Goal: Information Seeking & Learning: Learn about a topic

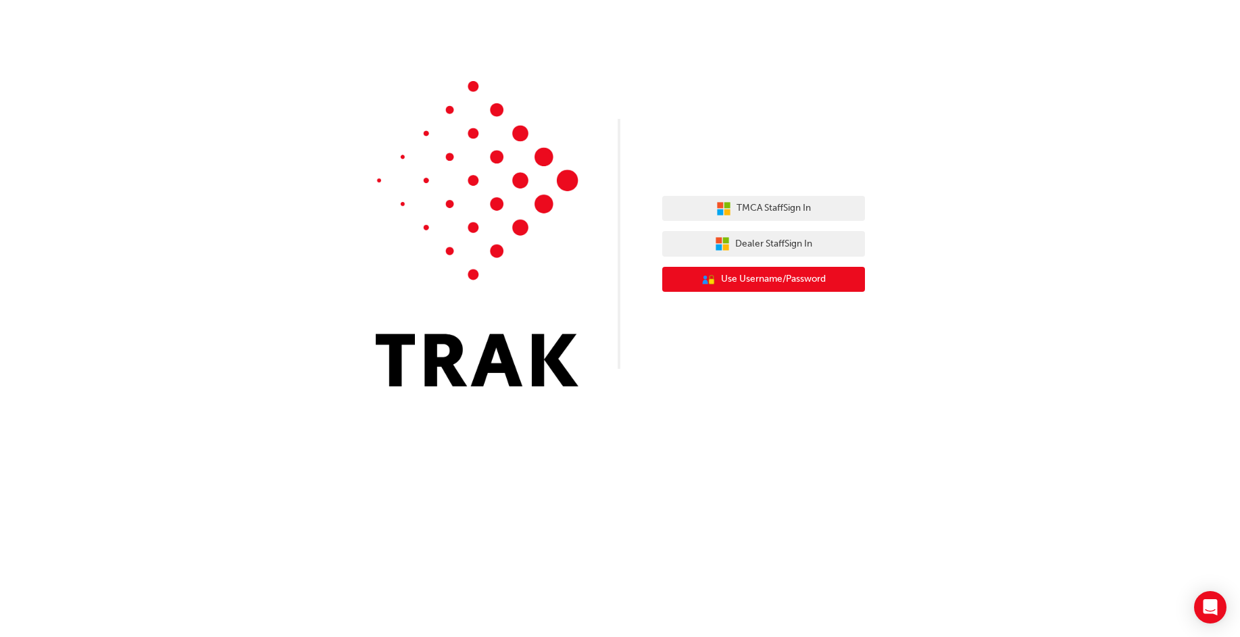
click at [816, 279] on span "Use Username/Password" at bounding box center [773, 280] width 105 height 16
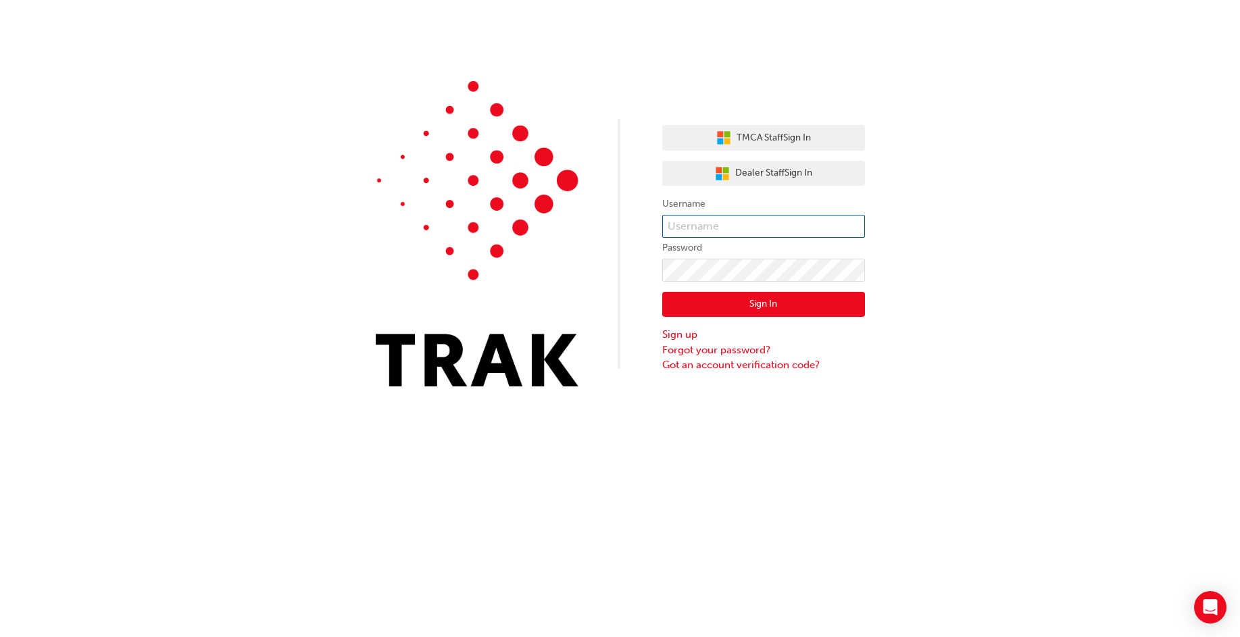
click at [731, 223] on input "text" at bounding box center [763, 226] width 203 height 23
type input "[PERSON_NAME][EMAIL_ADDRESS][DOMAIN_NAME]"
click button "Sign In" at bounding box center [763, 305] width 203 height 26
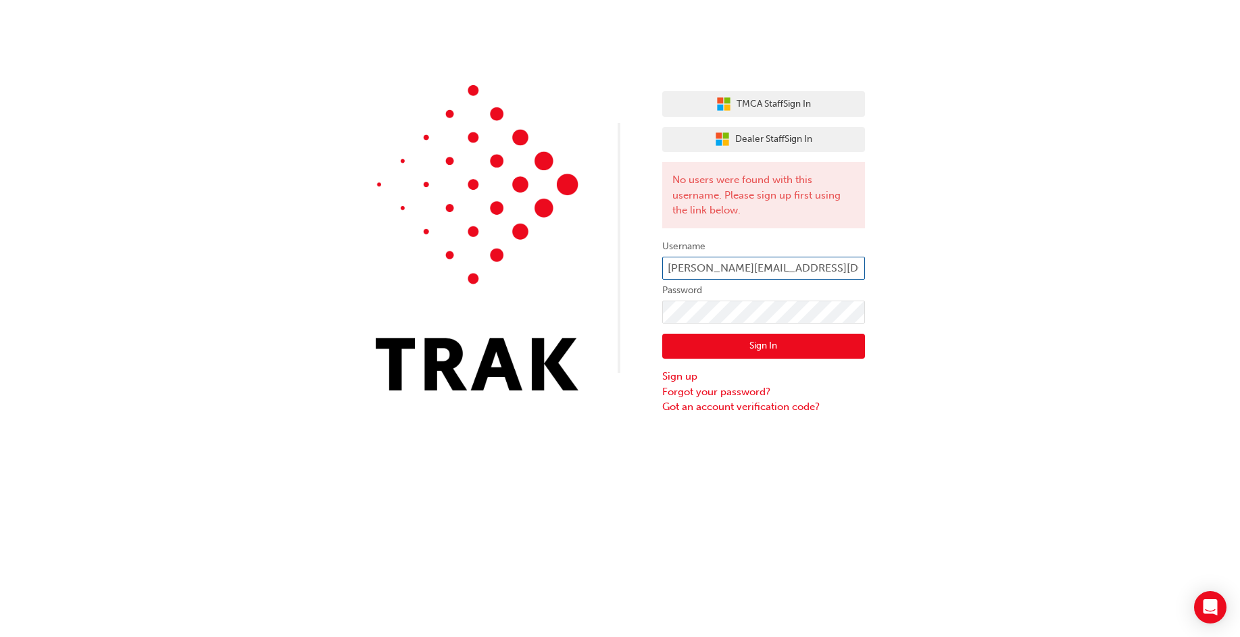
drag, startPoint x: 850, startPoint y: 266, endPoint x: 836, endPoint y: 274, distance: 15.4
click at [836, 274] on input "isabelle.dama@peterkittle.com.au" at bounding box center [763, 268] width 203 height 23
drag, startPoint x: 844, startPoint y: 267, endPoint x: 737, endPoint y: 288, distance: 109.5
click at [737, 288] on form "Username isabelle.dama@peterkittle.com.au Password Sign In Sign up Forgot your …" at bounding box center [763, 327] width 203 height 176
type input "isabelle.dama"
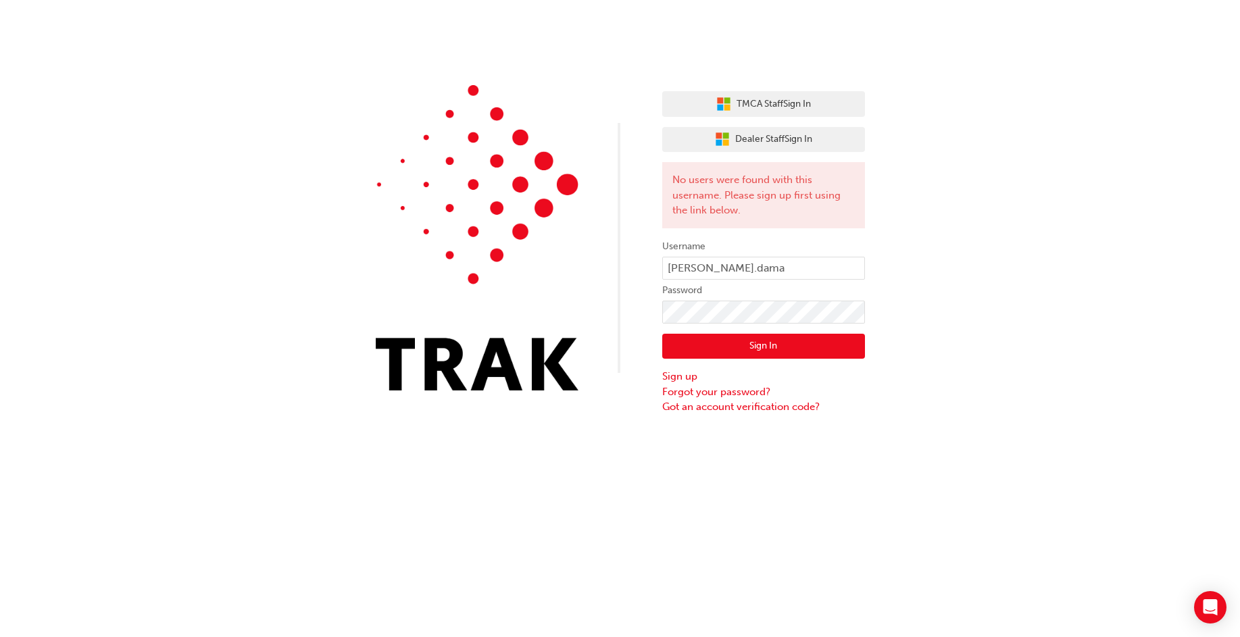
click at [793, 449] on div "TMCA Staff Sign In Dealer Staff Sign In No users were found with this username.…" at bounding box center [620, 318] width 1240 height 637
click at [625, 328] on div "TMCA Staff Sign In Dealer Staff Sign In No users were found with this username.…" at bounding box center [620, 207] width 1240 height 415
click button "Sign In" at bounding box center [763, 347] width 203 height 26
click at [585, 326] on div "TMCA Staff Sign In Dealer Staff Sign In No users were found with this username.…" at bounding box center [620, 207] width 1240 height 415
click button "Sign In" at bounding box center [763, 347] width 203 height 26
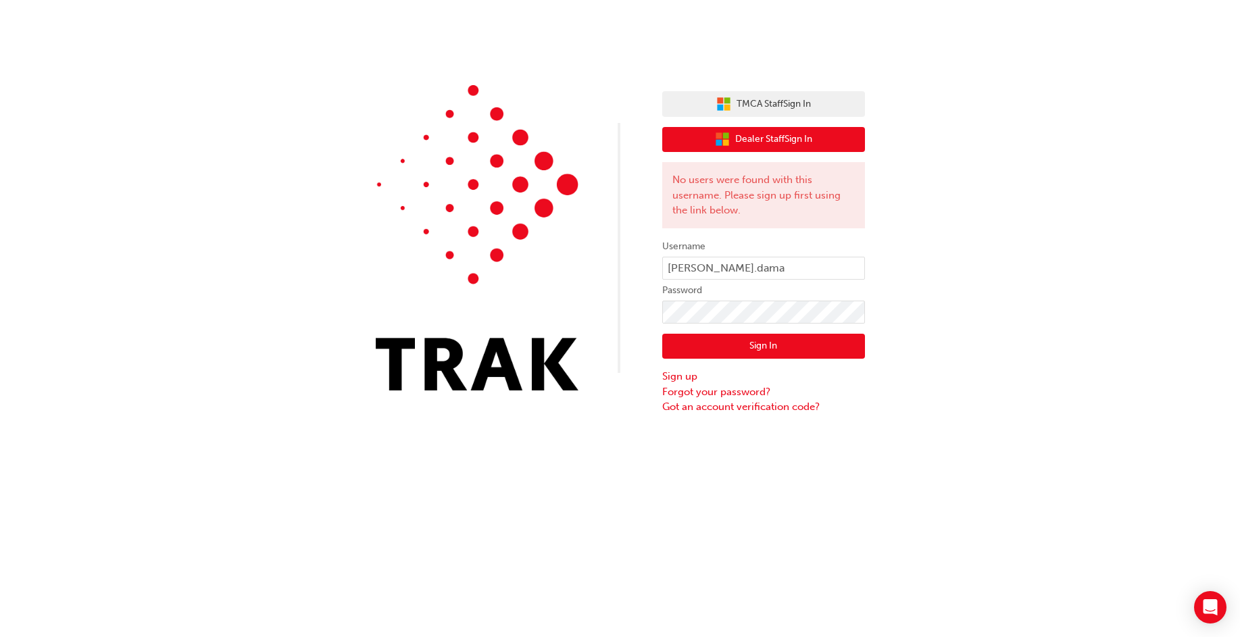
click at [774, 135] on span "Dealer Staff Sign In" at bounding box center [773, 140] width 77 height 16
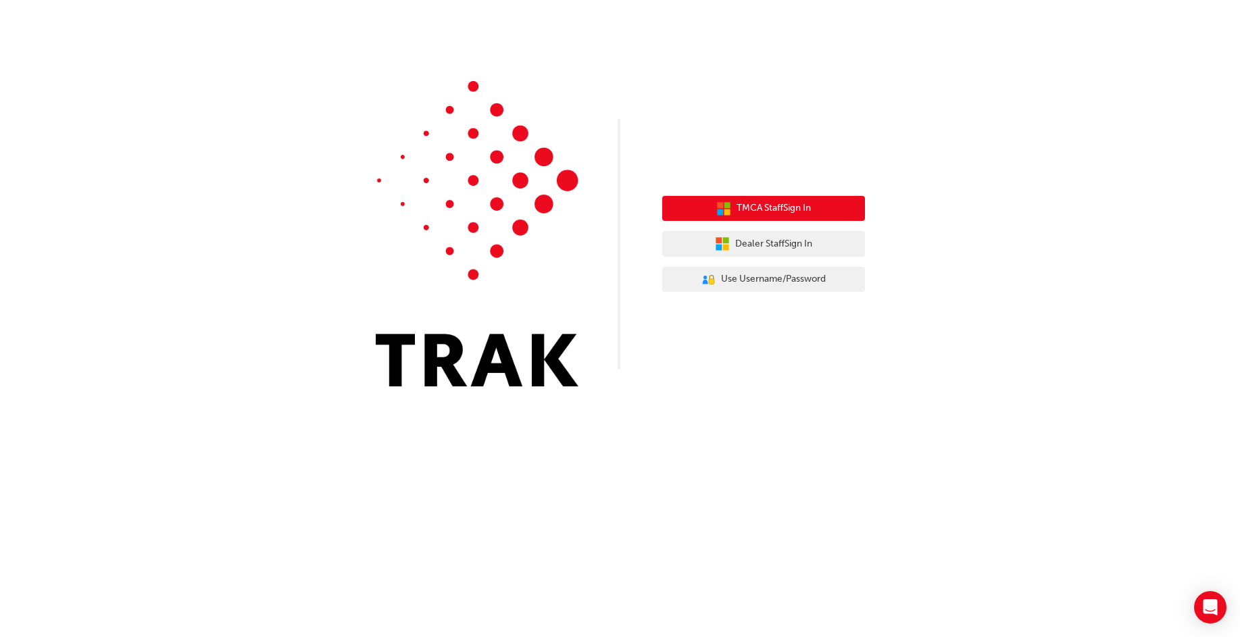
click at [786, 212] on span "TMCA Staff Sign In" at bounding box center [774, 209] width 74 height 16
click at [774, 203] on span "TMCA Staff Sign In" at bounding box center [774, 209] width 74 height 16
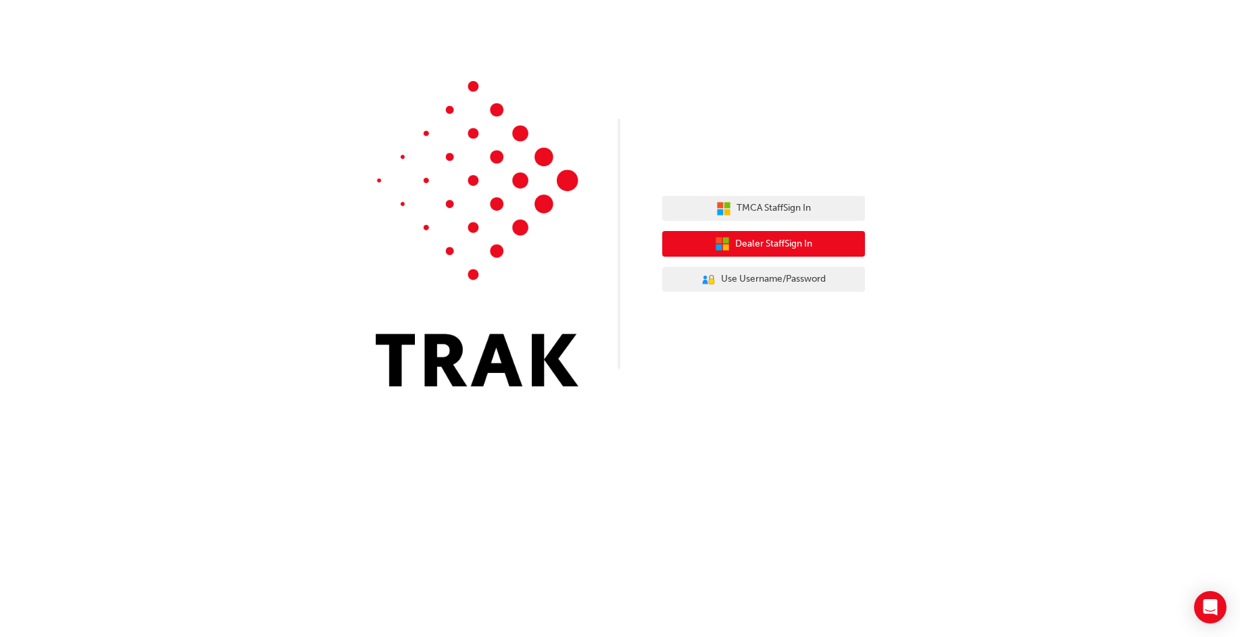
click at [735, 243] on span "Dealer Staff Sign In" at bounding box center [773, 245] width 77 height 16
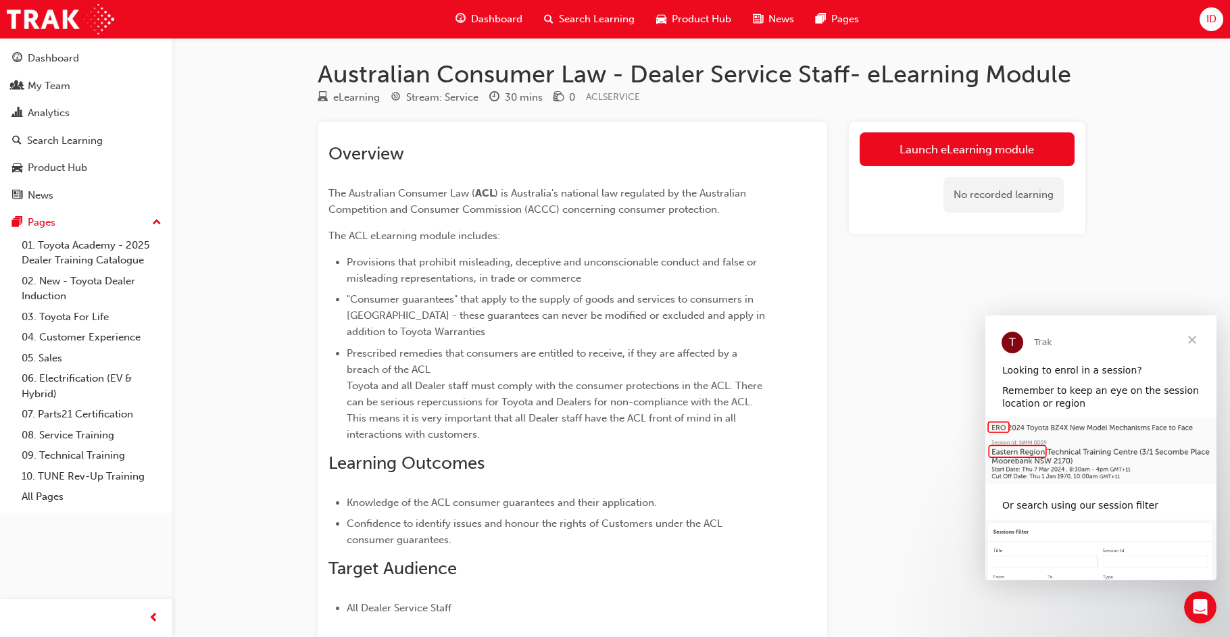
click at [1196, 339] on span "Close" at bounding box center [1192, 340] width 49 height 49
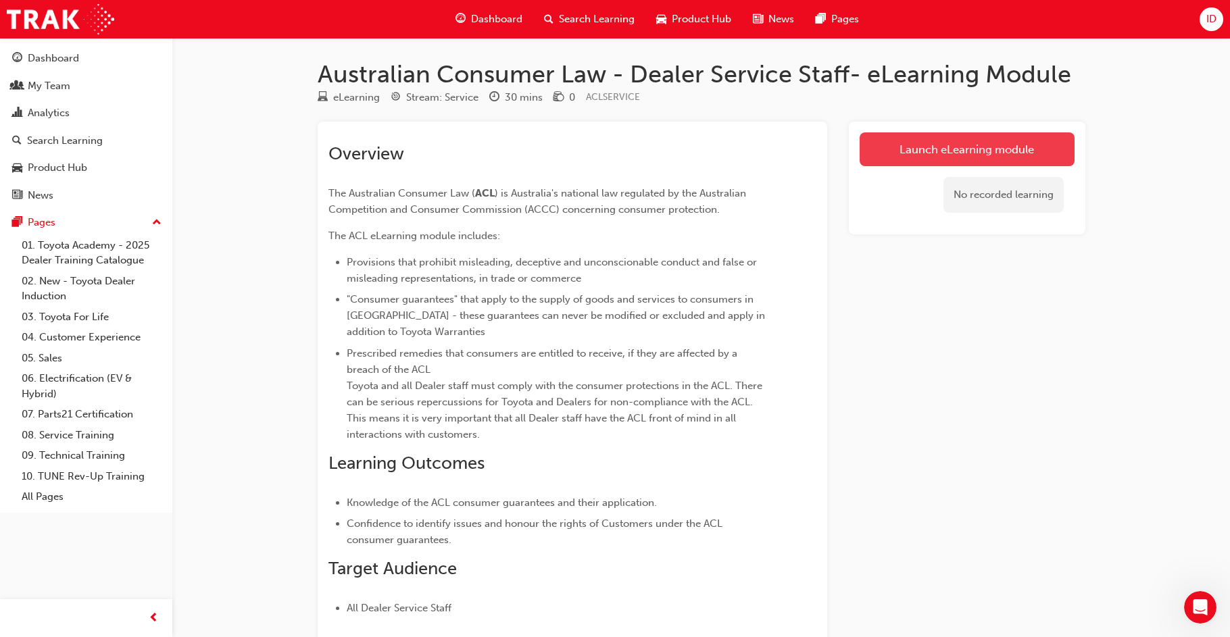
click at [922, 153] on link "Launch eLearning module" at bounding box center [967, 149] width 215 height 34
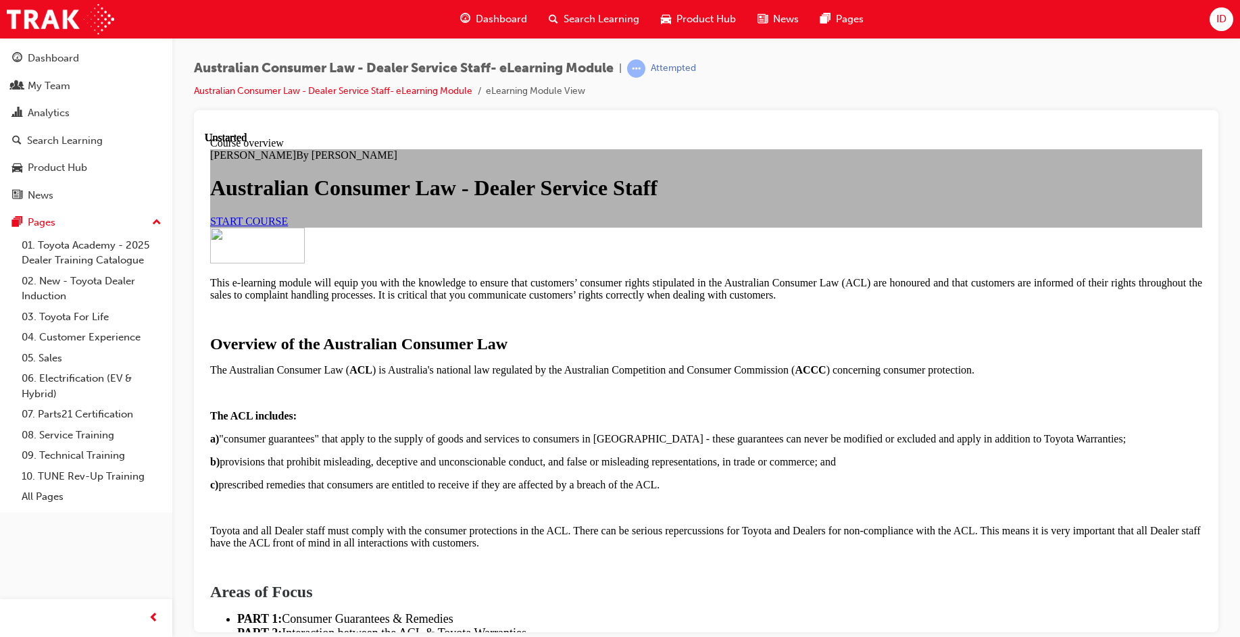
click at [288, 226] on link "START COURSE" at bounding box center [249, 220] width 78 height 11
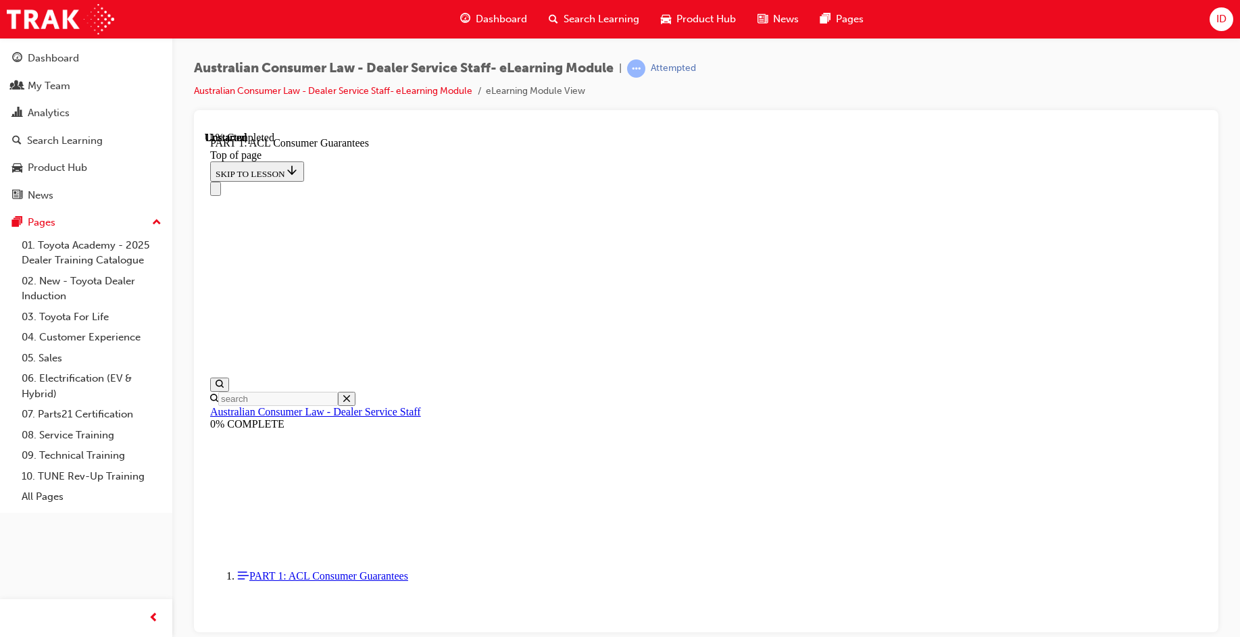
scroll to position [2226, 0]
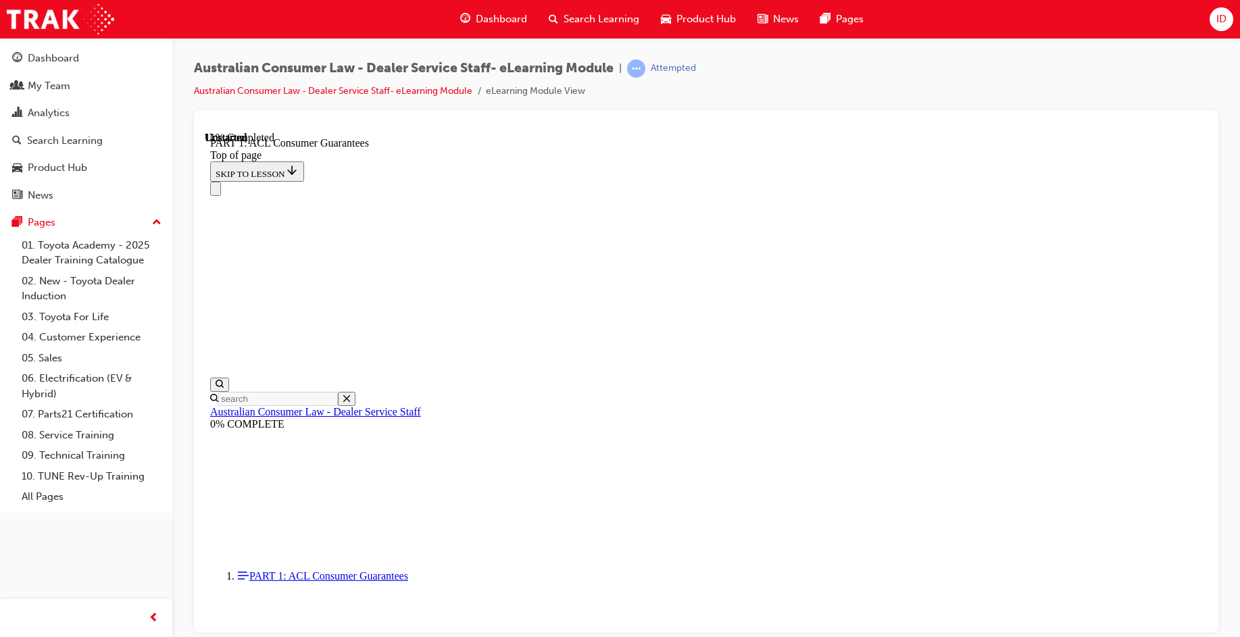
drag, startPoint x: 1074, startPoint y: 568, endPoint x: 1080, endPoint y: 564, distance: 7.7
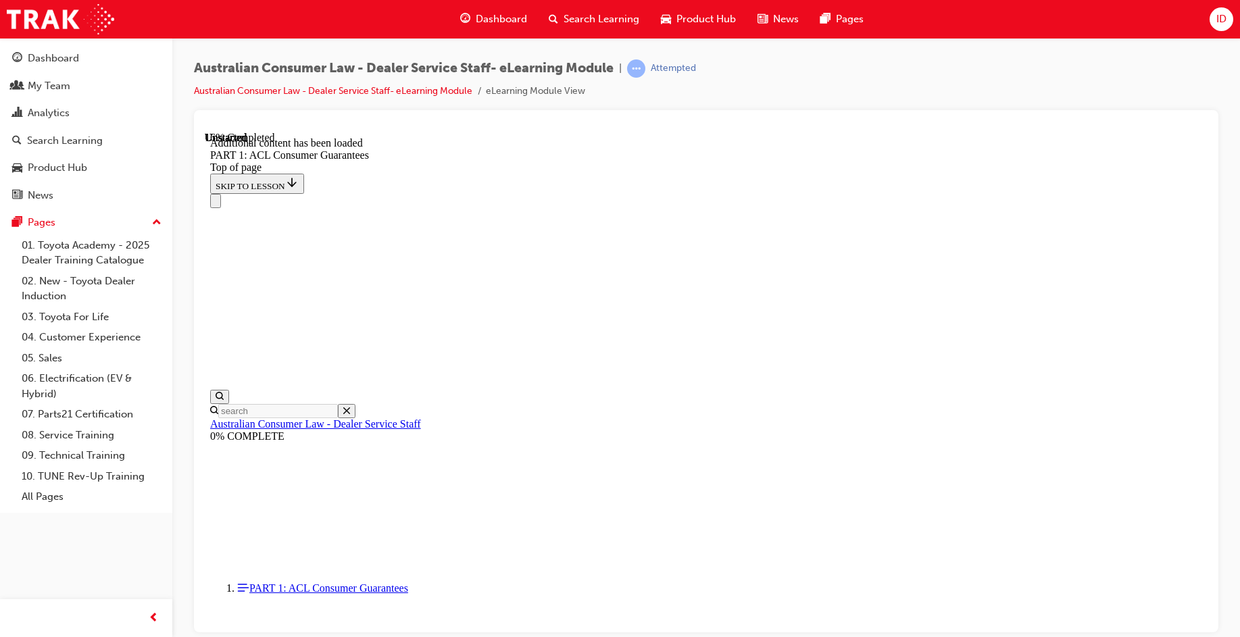
scroll to position [2582, 0]
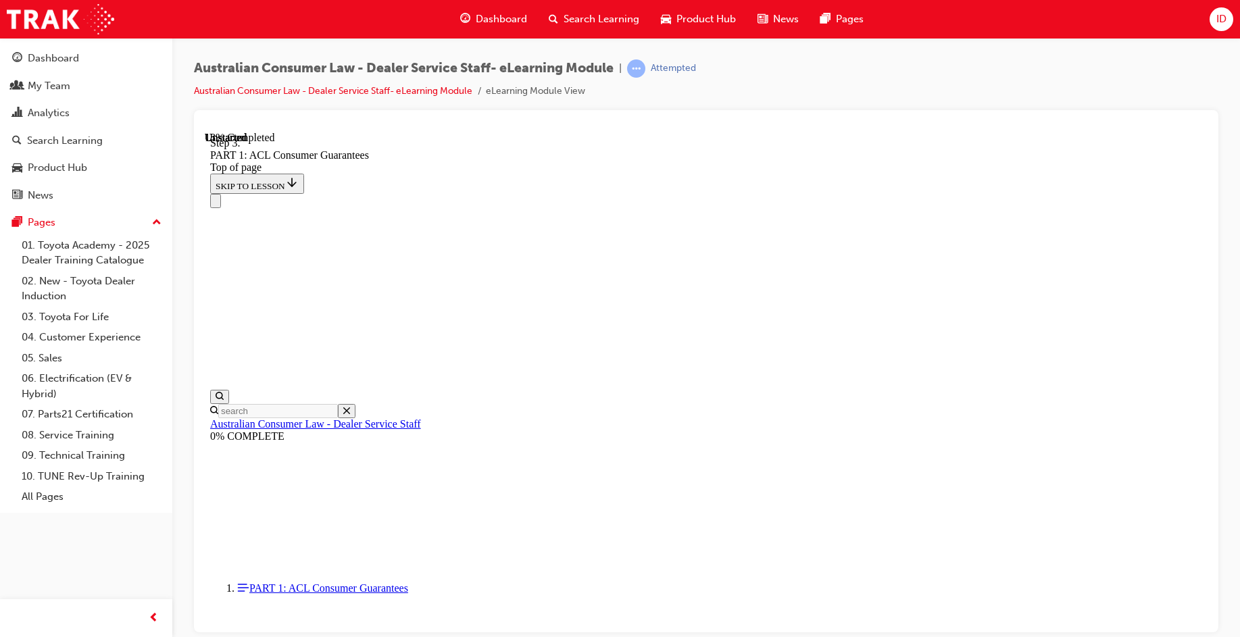
drag, startPoint x: 954, startPoint y: 306, endPoint x: 948, endPoint y: 315, distance: 10.3
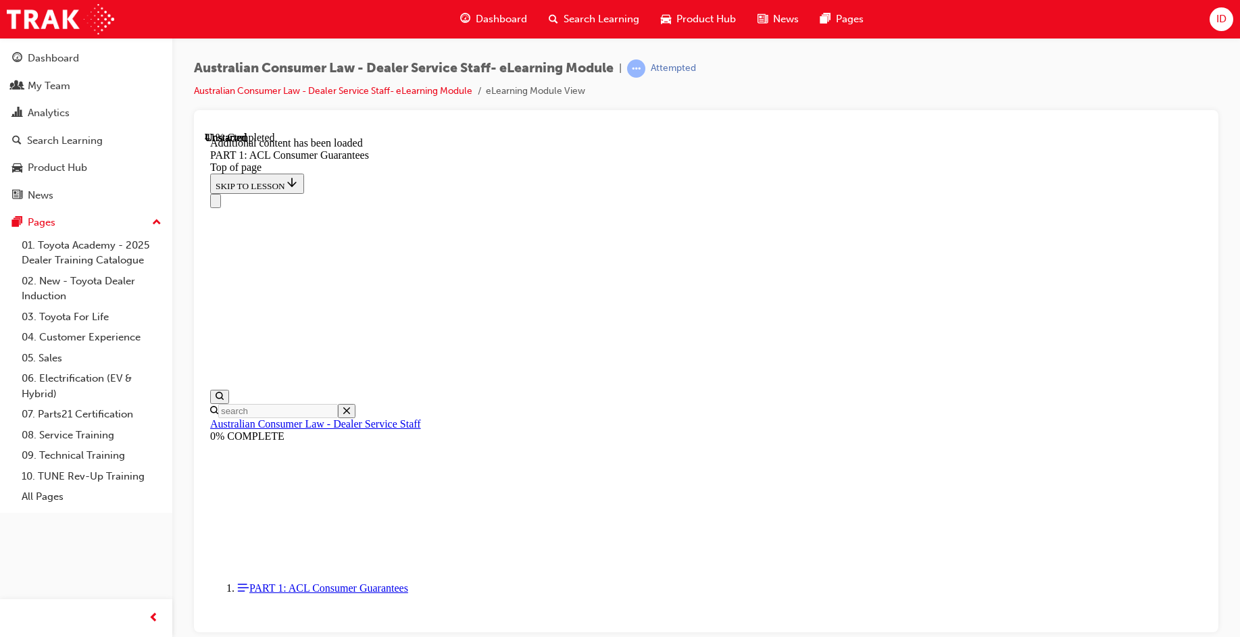
drag, startPoint x: 1114, startPoint y: 493, endPoint x: 1094, endPoint y: 508, distance: 24.6
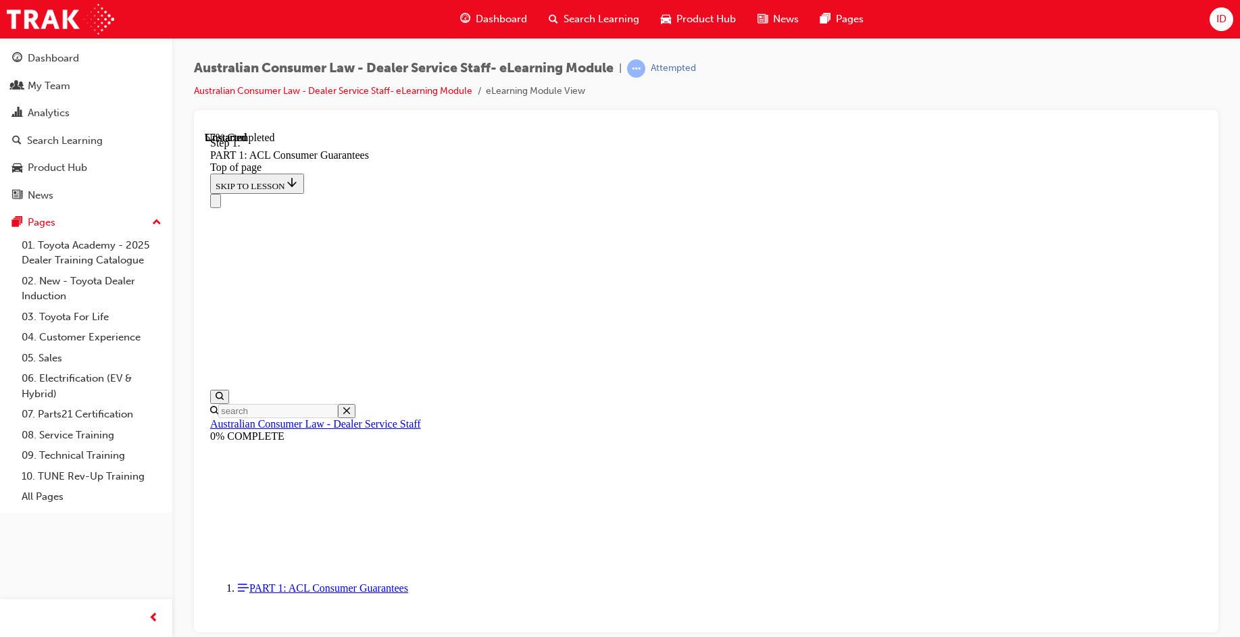
scroll to position [6053, 0]
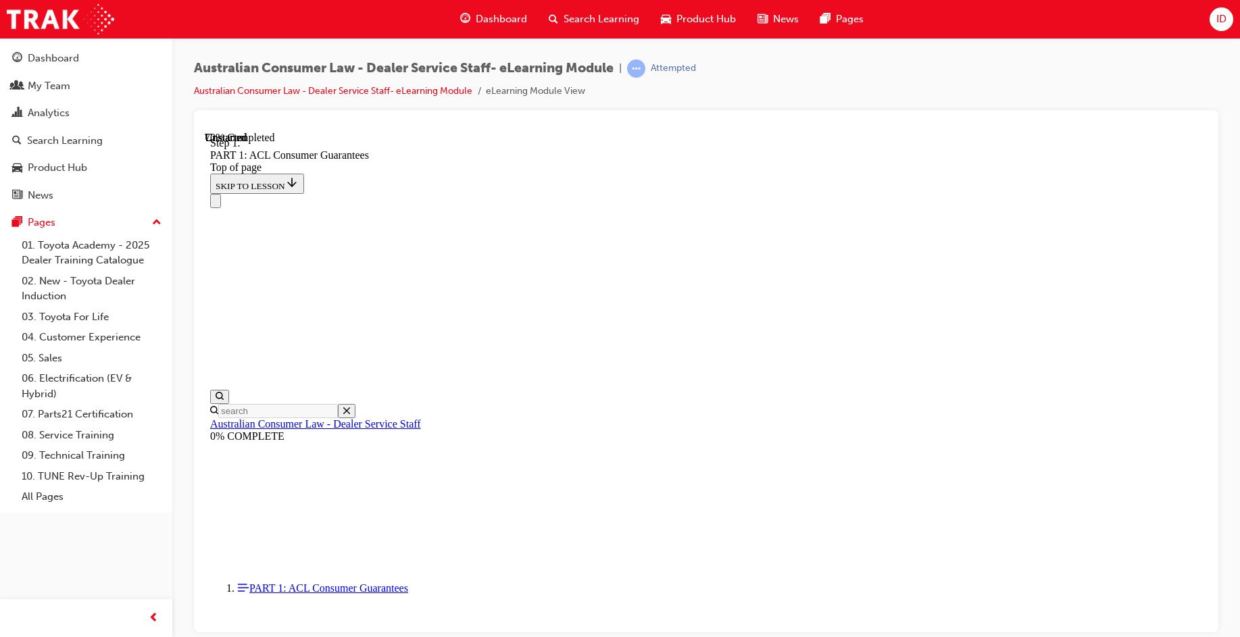
scroll to position [9163, 0]
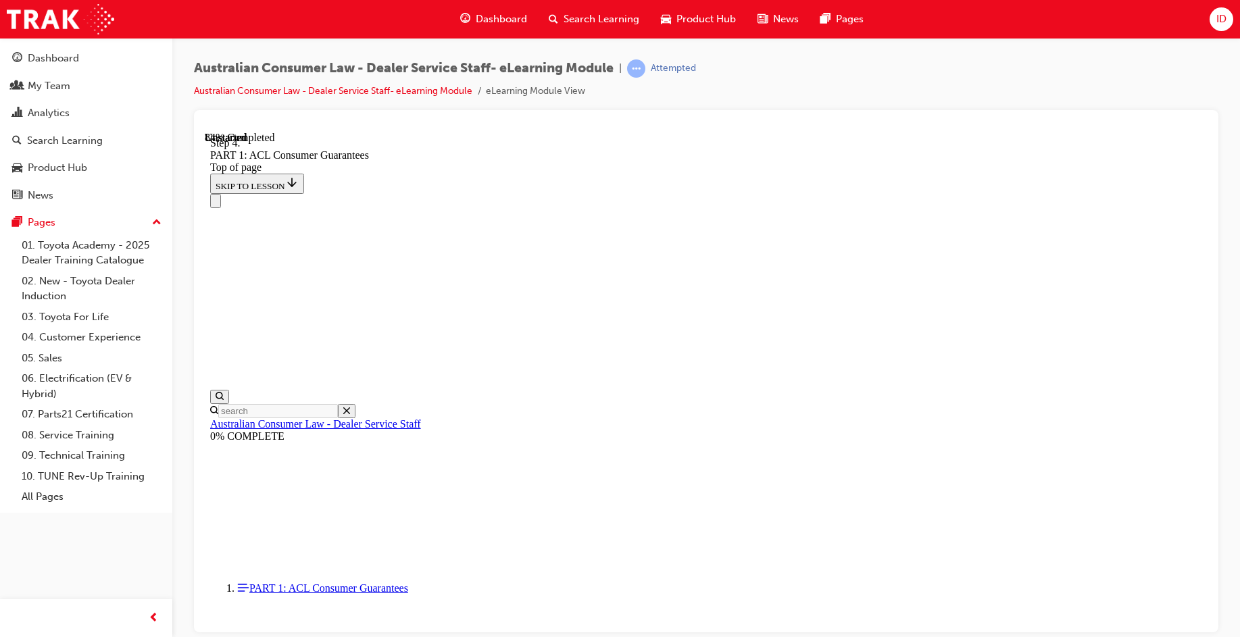
drag, startPoint x: 1078, startPoint y: 524, endPoint x: 1079, endPoint y: 535, distance: 10.8
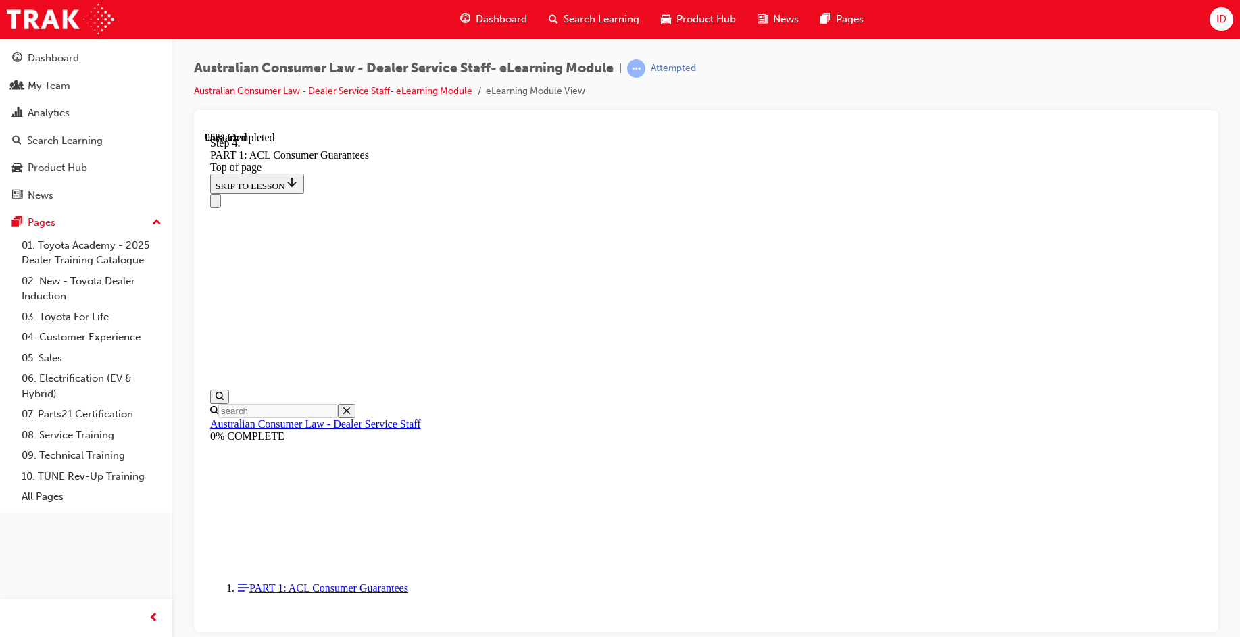
drag, startPoint x: 701, startPoint y: 365, endPoint x: 908, endPoint y: 195, distance: 267.5
drag, startPoint x: 720, startPoint y: 281, endPoint x: 823, endPoint y: 278, distance: 103.5
drag, startPoint x: 721, startPoint y: 524, endPoint x: 802, endPoint y: 366, distance: 178.3
drag, startPoint x: 701, startPoint y: 531, endPoint x: 833, endPoint y: 442, distance: 159.3
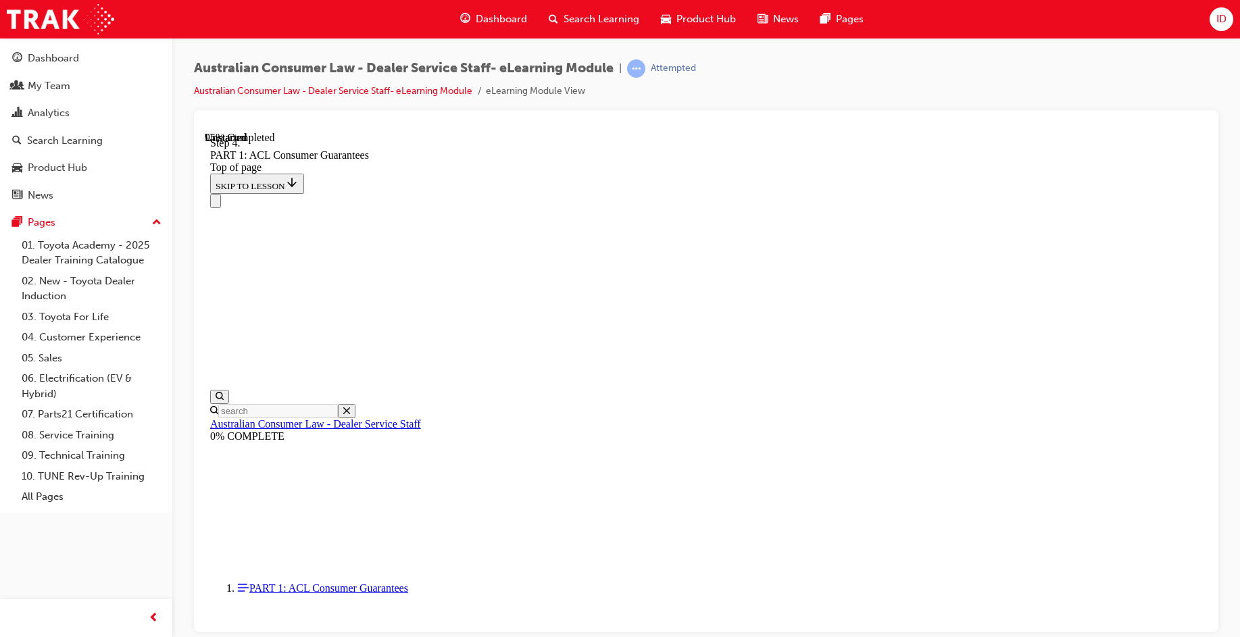
drag, startPoint x: 794, startPoint y: 500, endPoint x: 847, endPoint y: 504, distance: 53.5
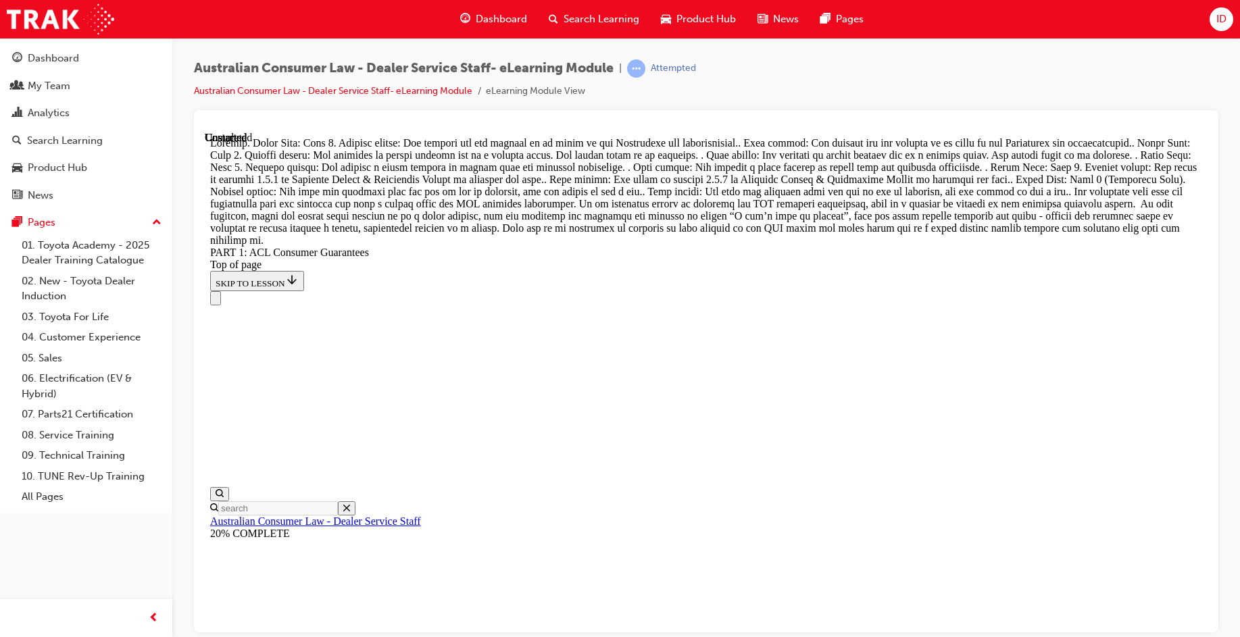
scroll to position [15535, 0]
drag, startPoint x: 804, startPoint y: 615, endPoint x: 797, endPoint y: 609, distance: 9.1
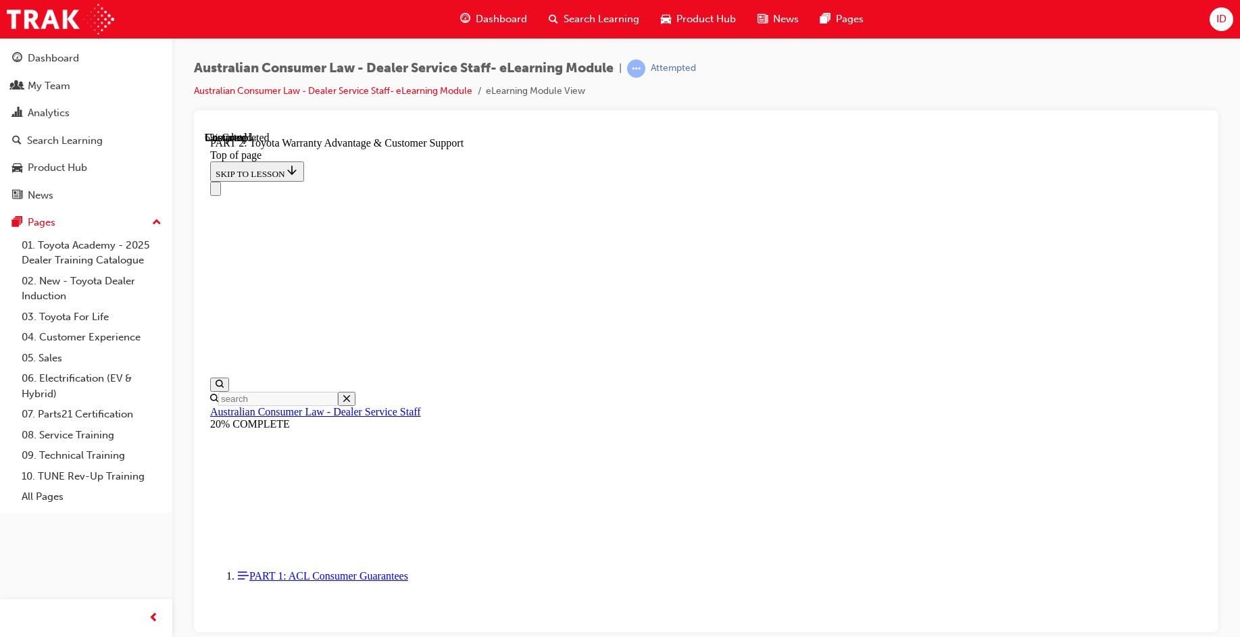
scroll to position [960, 0]
drag, startPoint x: 1094, startPoint y: 553, endPoint x: 1089, endPoint y: 542, distance: 11.8
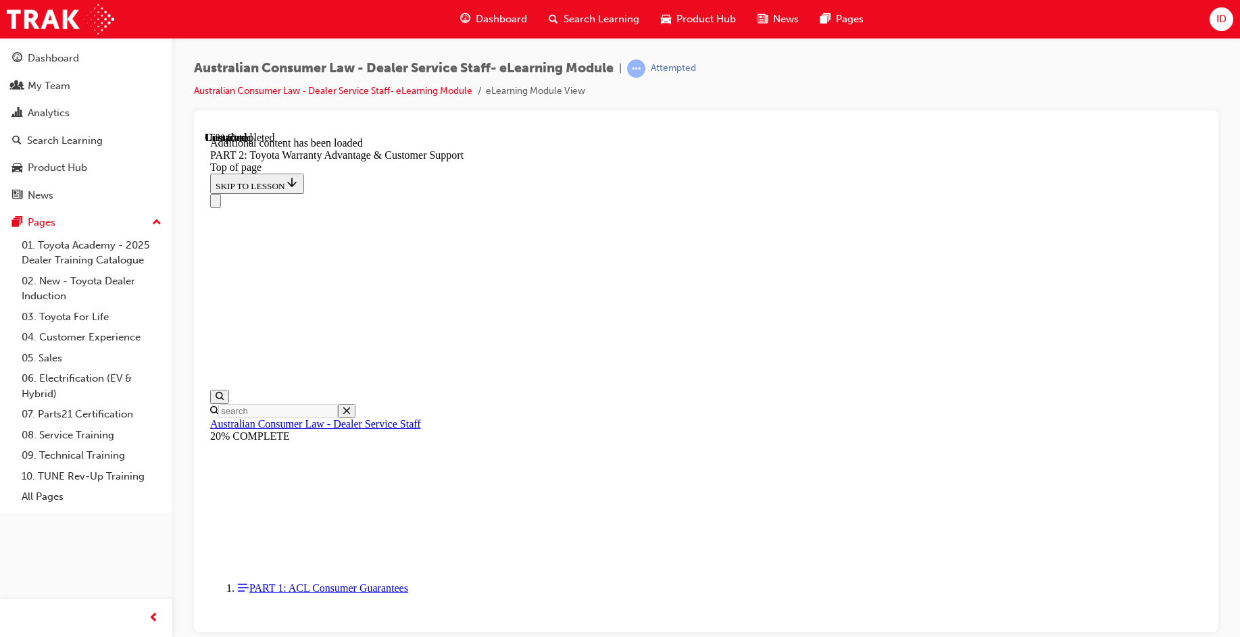
scroll to position [1359, 0]
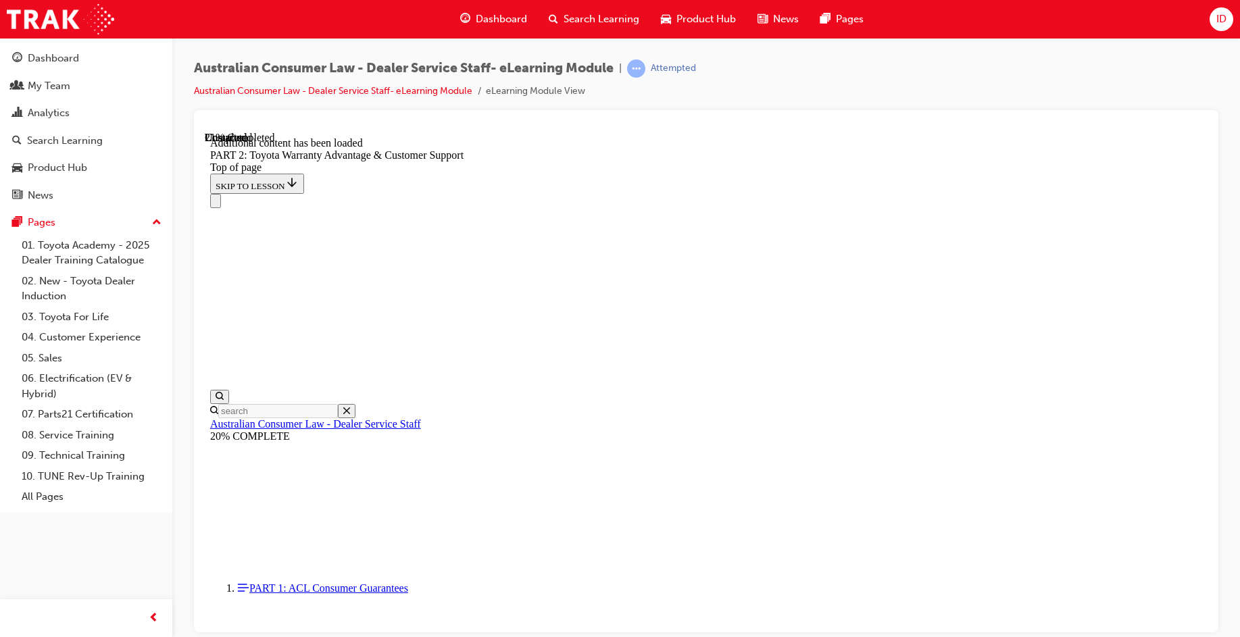
scroll to position [1488, 0]
drag, startPoint x: 946, startPoint y: 300, endPoint x: 942, endPoint y: 307, distance: 8.3
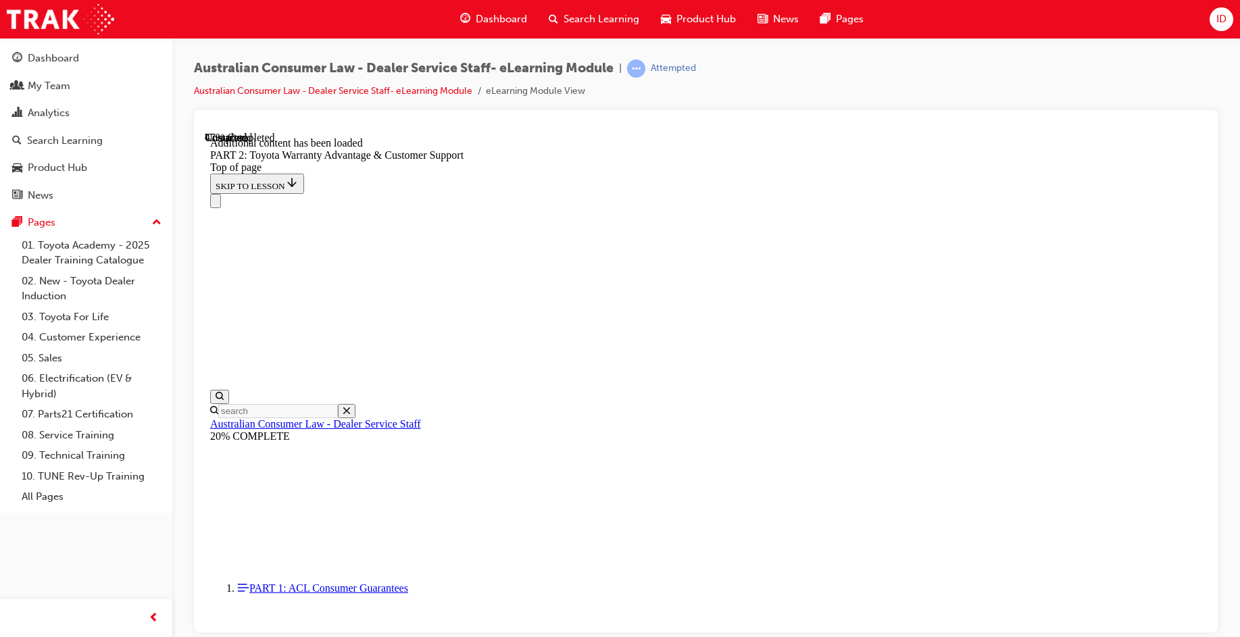
scroll to position [2495, 0]
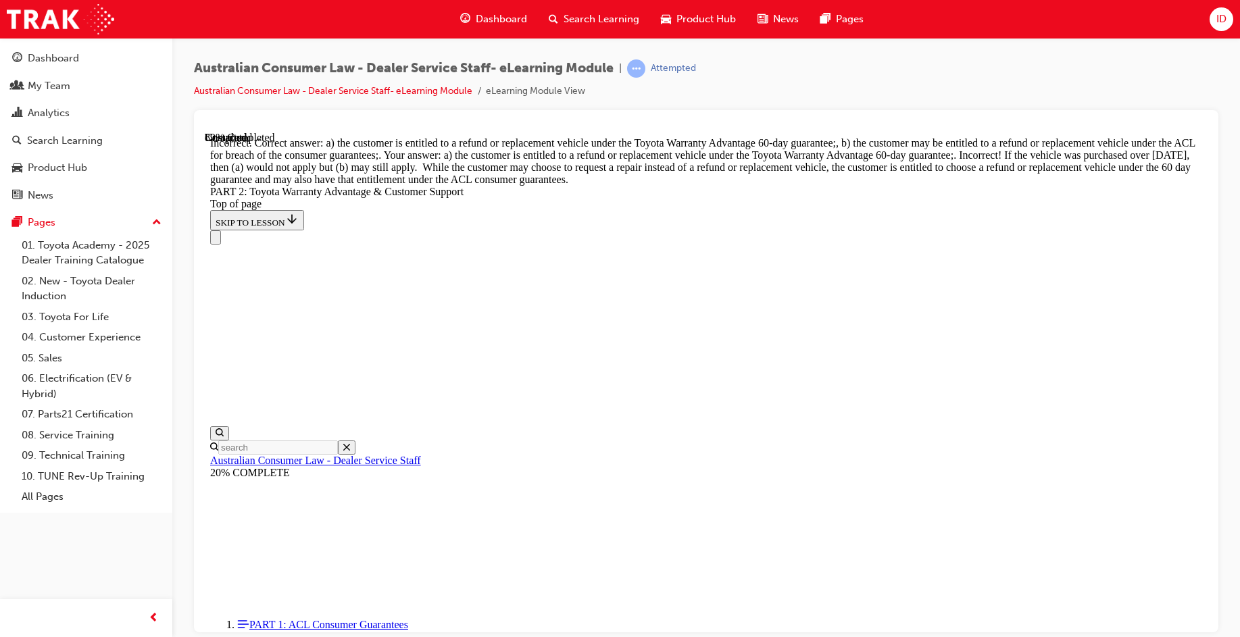
scroll to position [5108, 0]
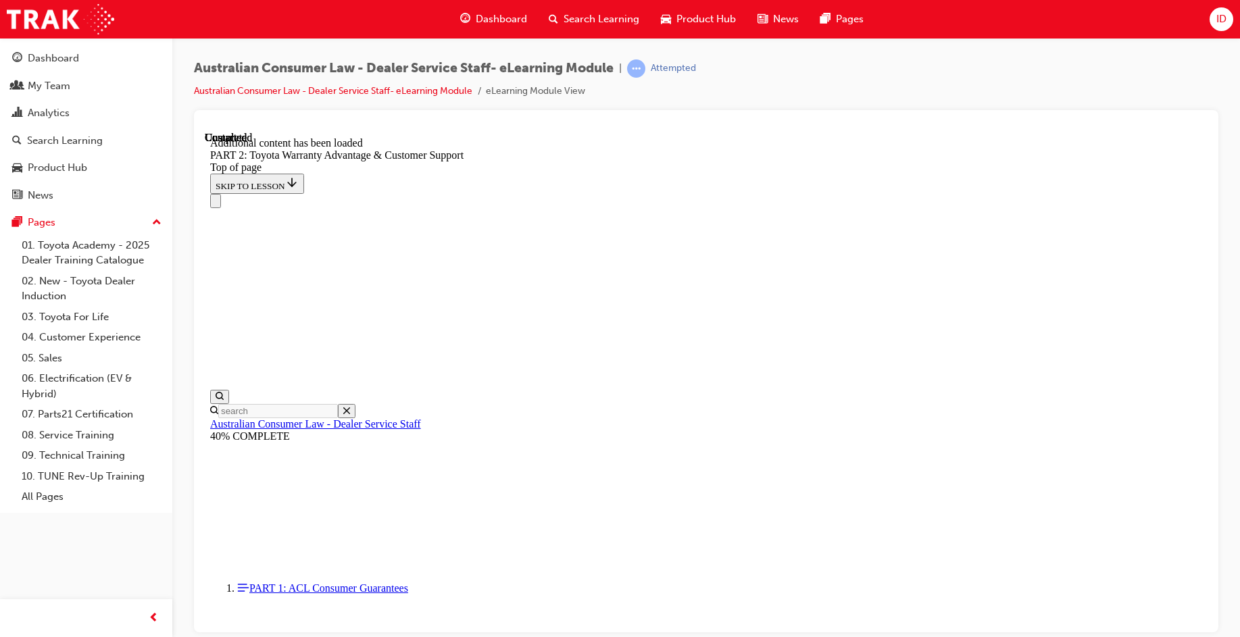
scroll to position [5613, 0]
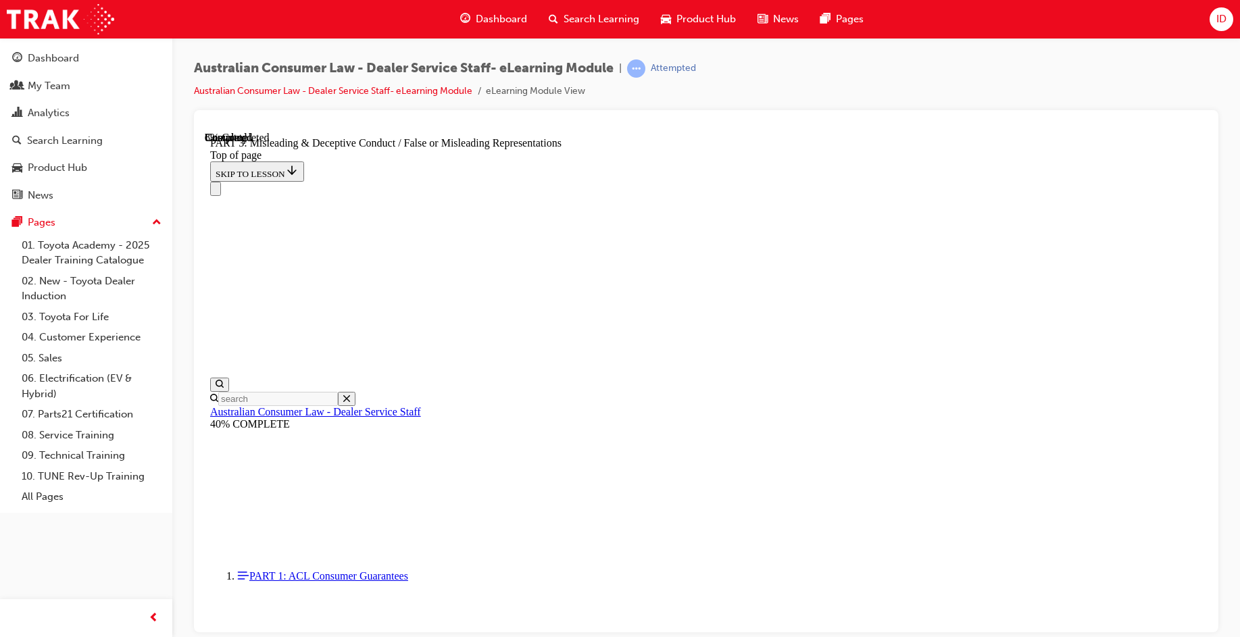
scroll to position [785, 0]
drag, startPoint x: 944, startPoint y: 449, endPoint x: 932, endPoint y: 430, distance: 22.5
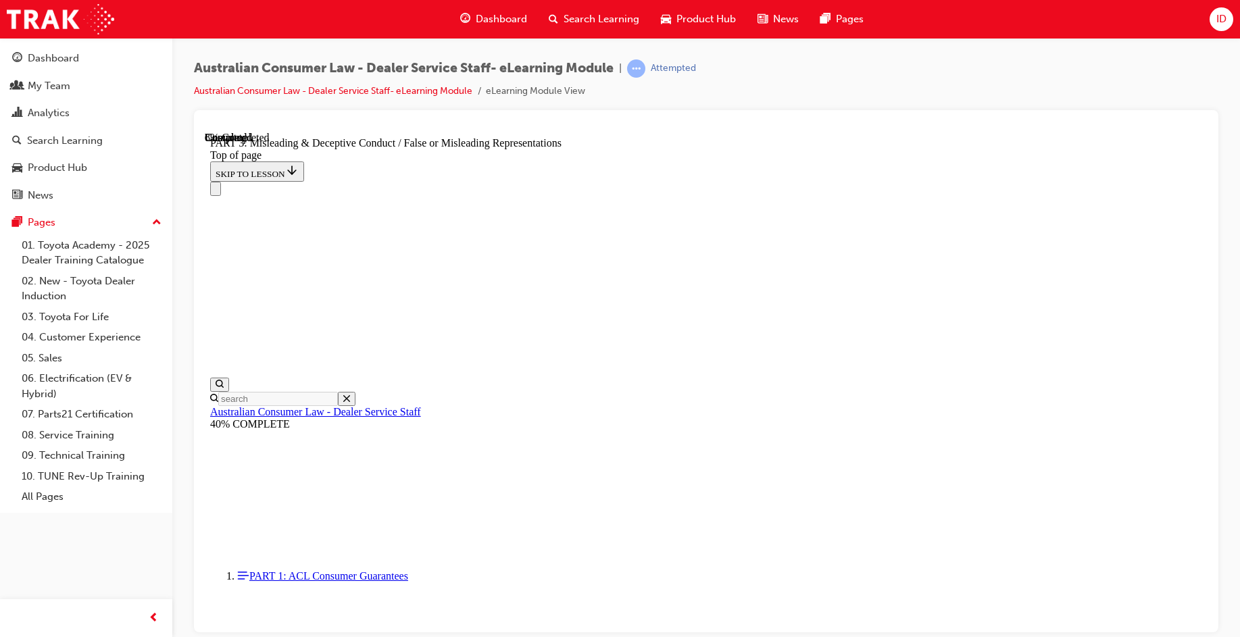
scroll to position [858, 0]
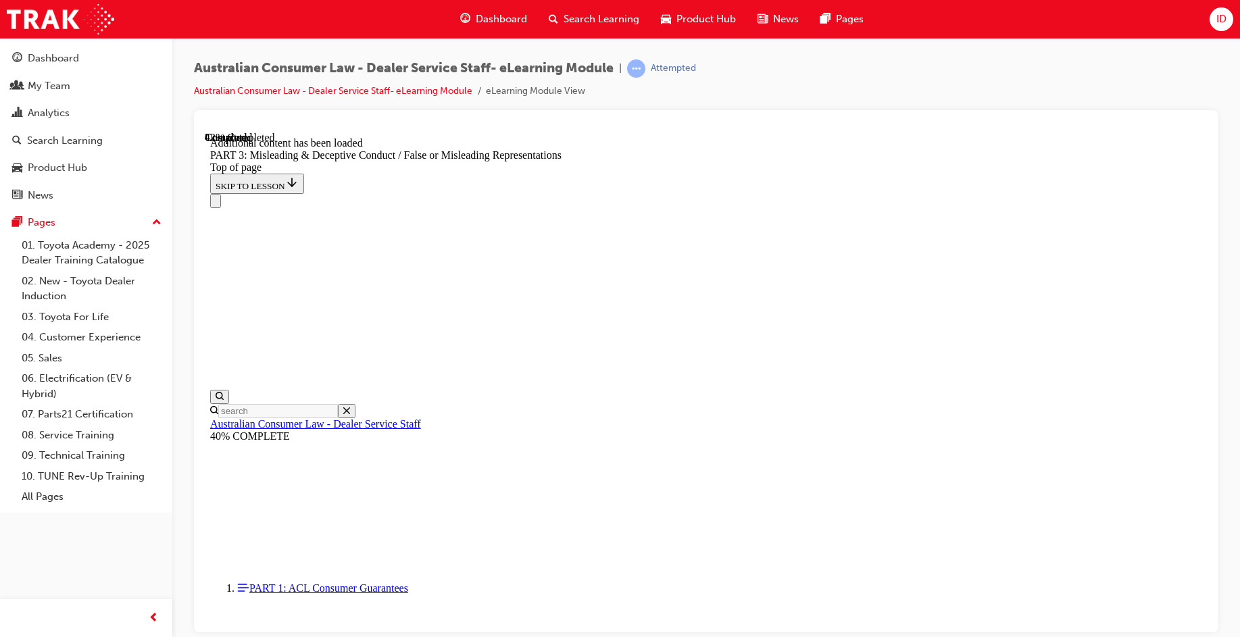
scroll to position [3123, 0]
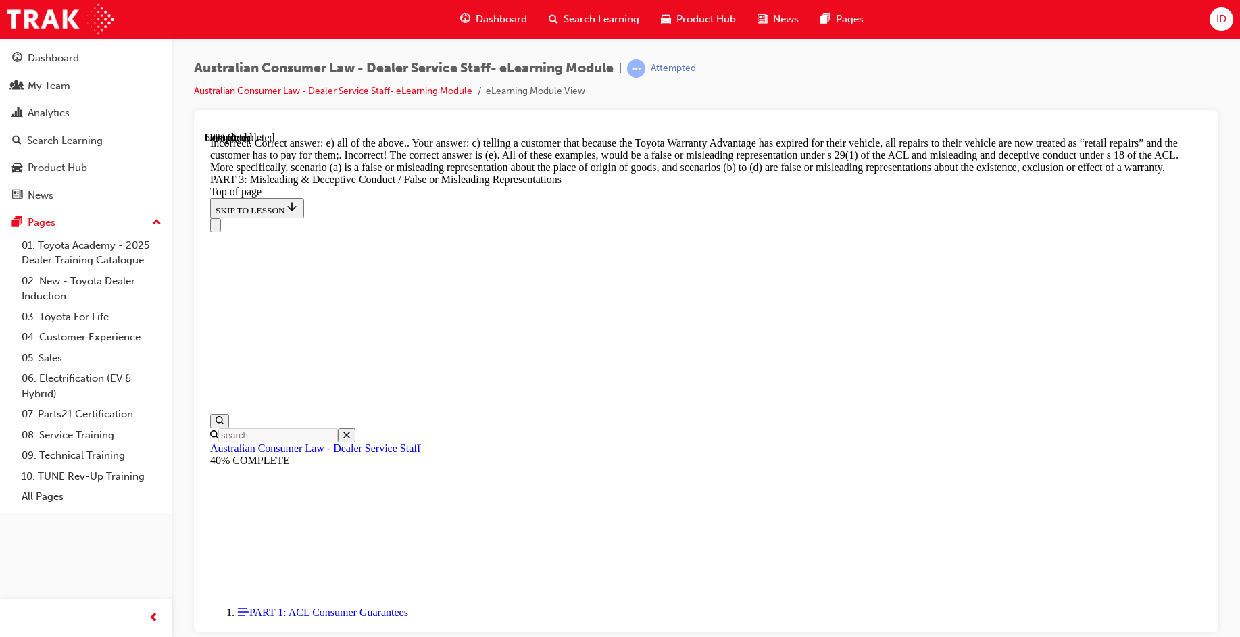
scroll to position [3151, 0]
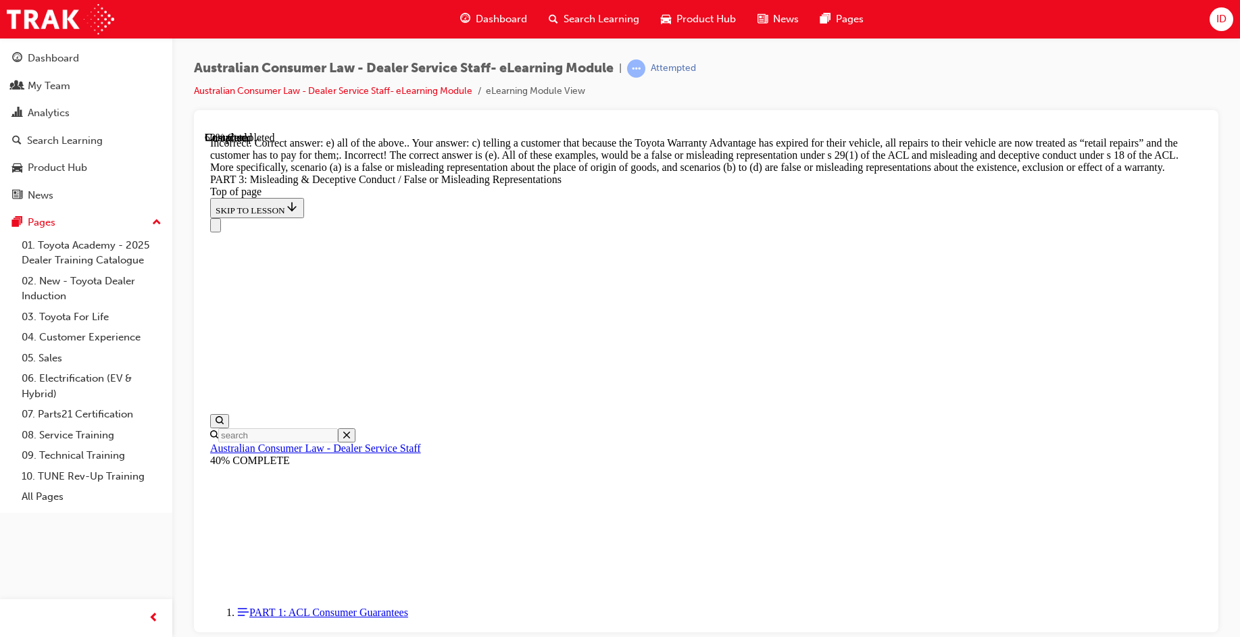
drag, startPoint x: 716, startPoint y: 511, endPoint x: 714, endPoint y: 520, distance: 8.9
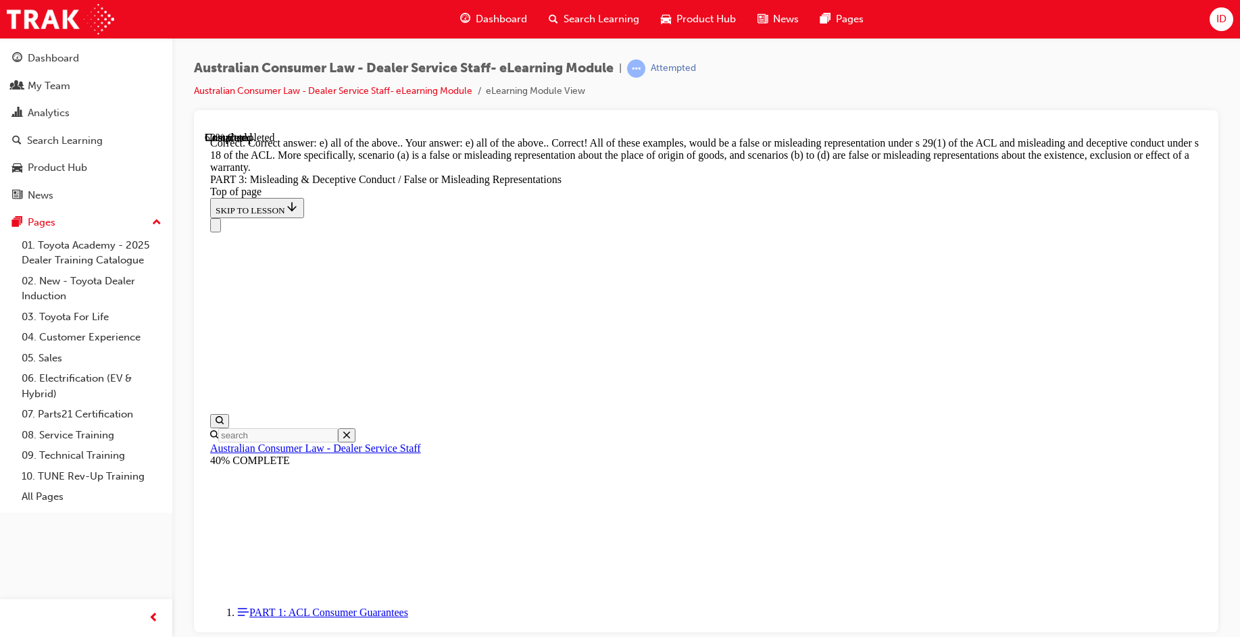
scroll to position [3421, 0]
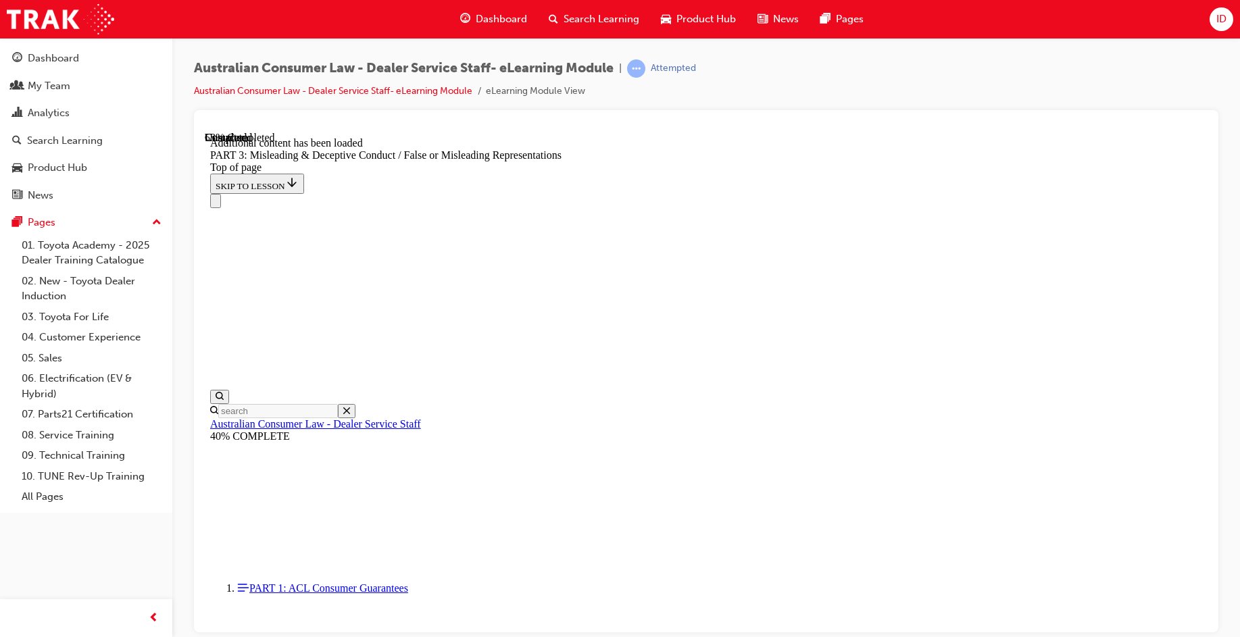
scroll to position [3918, 0]
